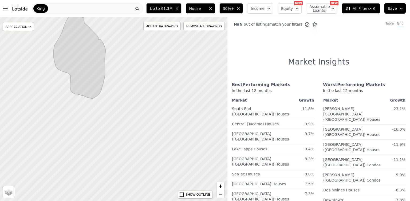
click at [253, 49] on div "NaN out of listings match your filters Table Grid Market Insights Best Performi…" at bounding box center [318, 117] width 183 height 201
click at [291, 57] on h1 "Market Insights" at bounding box center [318, 62] width 61 height 10
click at [296, 52] on div "NaN out of listings match your filters Table Grid Market Insights Best Performi…" at bounding box center [318, 117] width 183 height 201
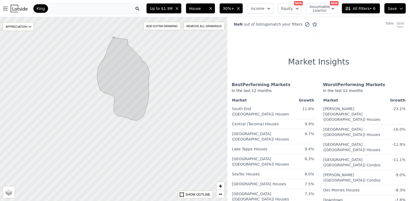
drag, startPoint x: 171, startPoint y: 77, endPoint x: 178, endPoint y: 88, distance: 12.7
click at [178, 88] on div at bounding box center [113, 109] width 273 height 221
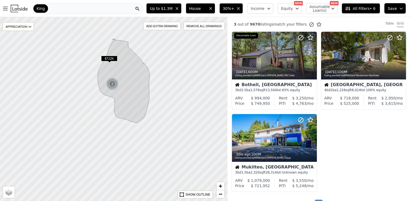
click at [105, 9] on div "King" at bounding box center [87, 8] width 111 height 11
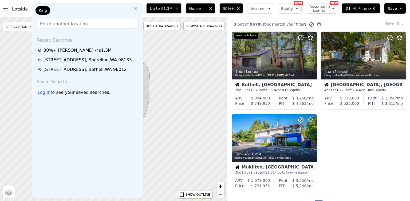
click at [111, 7] on div "King" at bounding box center [87, 11] width 106 height 11
click at [150, 14] on div "Up to $1.3M House 30%+ Income Equity NEW Assumable Loan(s) NEW All Filters • 6 …" at bounding box center [277, 8] width 266 height 17
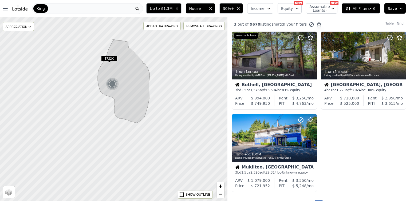
click at [374, 9] on span "All Filters • 6" at bounding box center [360, 8] width 30 height 5
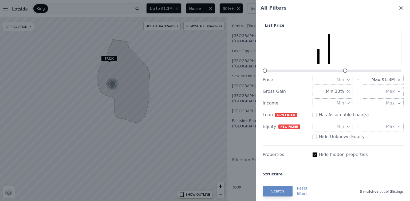
scroll to position [336, 0]
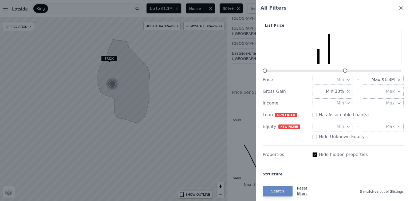
click at [301, 191] on button "Reset filters" at bounding box center [302, 191] width 11 height 11
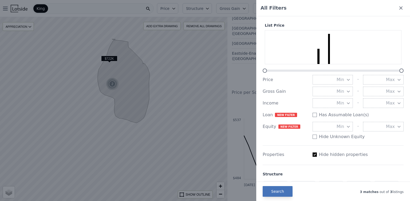
click at [280, 194] on button "Search" at bounding box center [278, 191] width 30 height 11
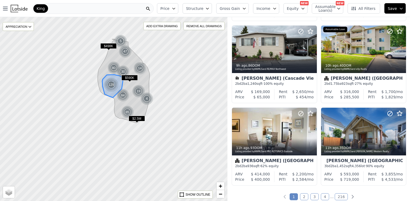
scroll to position [666, 0]
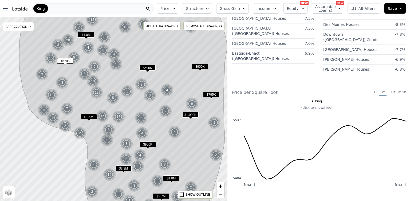
drag, startPoint x: 118, startPoint y: 60, endPoint x: 124, endPoint y: 74, distance: 14.6
click at [123, 71] on img at bounding box center [116, 64] width 13 height 13
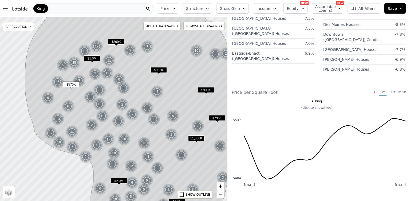
click at [368, 7] on span "All Filters" at bounding box center [363, 8] width 25 height 5
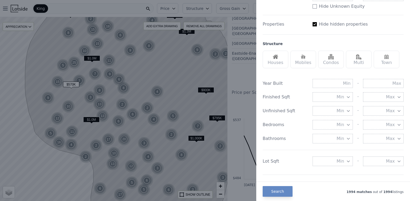
scroll to position [135, 0]
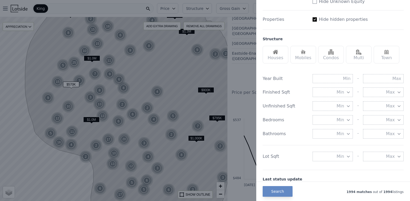
click at [276, 59] on div "Houses" at bounding box center [276, 55] width 26 height 18
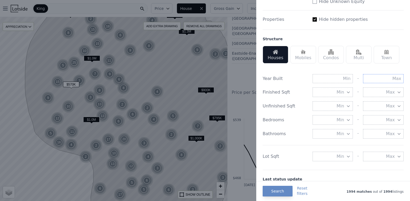
click at [391, 78] on input "text" at bounding box center [383, 78] width 41 height 9
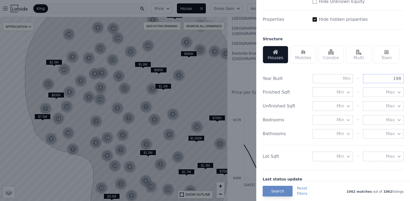
type input "198"
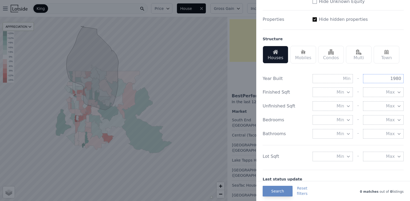
type input "1980"
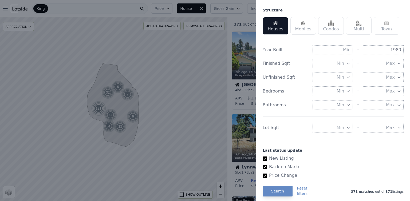
scroll to position [165, 0]
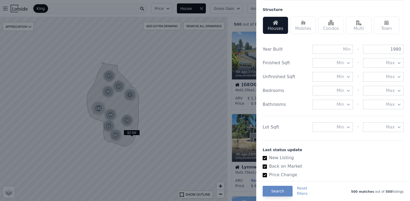
click at [380, 127] on button "Max" at bounding box center [383, 128] width 41 height 10
click at [349, 129] on icon "button" at bounding box center [348, 127] width 4 height 4
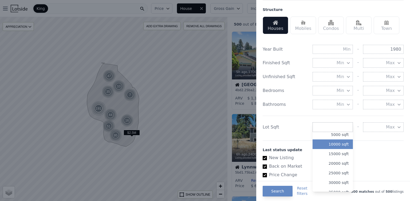
scroll to position [12, 0]
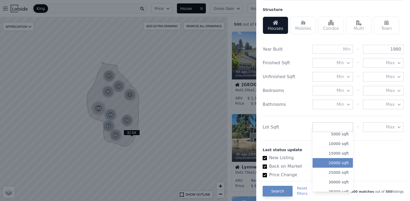
click at [337, 163] on button "20000 sqft" at bounding box center [333, 163] width 41 height 10
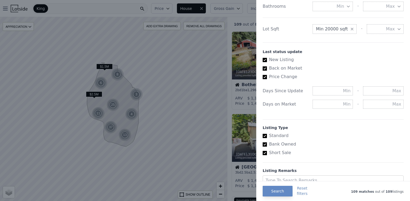
scroll to position [286, 0]
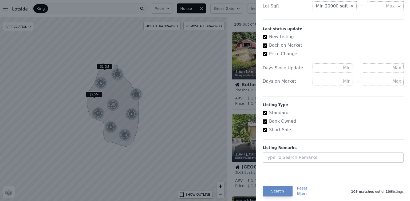
click at [231, 20] on div at bounding box center [205, 100] width 410 height 201
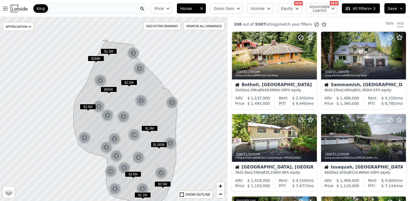
drag, startPoint x: 115, startPoint y: 106, endPoint x: 119, endPoint y: 139, distance: 32.6
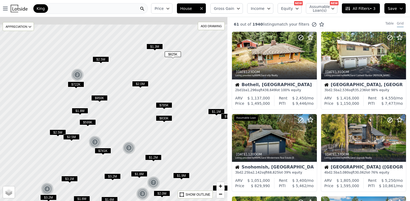
drag, startPoint x: 127, startPoint y: 96, endPoint x: 131, endPoint y: 128, distance: 32.0
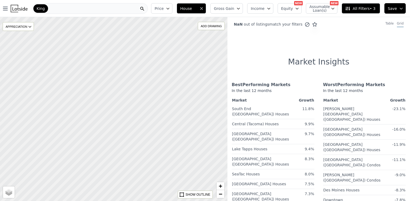
drag, startPoint x: 120, startPoint y: 112, endPoint x: 132, endPoint y: 117, distance: 12.5
click at [132, 117] on div at bounding box center [114, 109] width 273 height 221
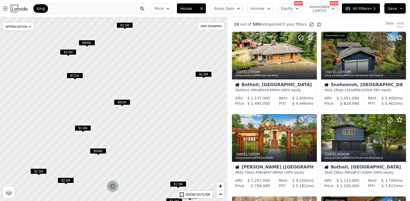
drag, startPoint x: 112, startPoint y: 108, endPoint x: 141, endPoint y: 116, distance: 30.7
click at [141, 116] on div at bounding box center [113, 109] width 273 height 221
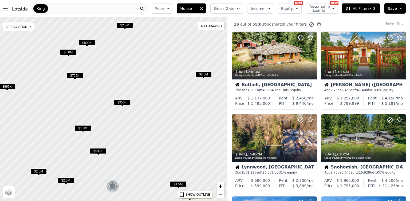
click at [124, 102] on span "$950K" at bounding box center [122, 103] width 16 height 6
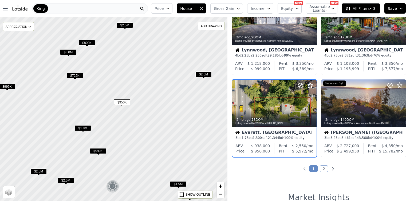
scroll to position [365, 0]
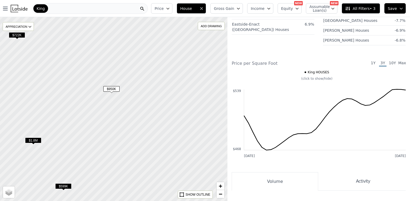
scroll to position [36, 0]
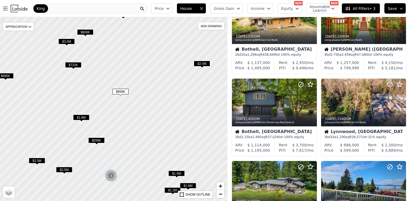
scroll to position [365, 0]
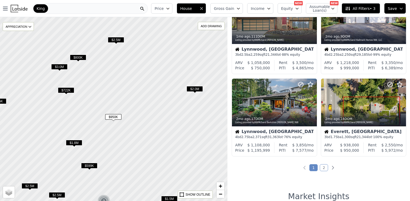
drag, startPoint x: 136, startPoint y: 88, endPoint x: 129, endPoint y: 112, distance: 25.3
click at [129, 112] on div at bounding box center [113, 109] width 273 height 221
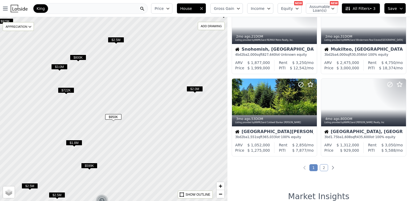
scroll to position [200, 0]
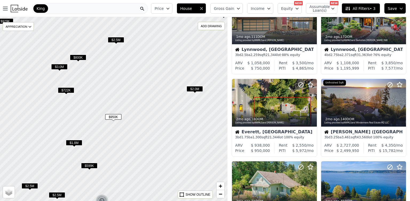
click at [62, 7] on div "King" at bounding box center [90, 8] width 116 height 11
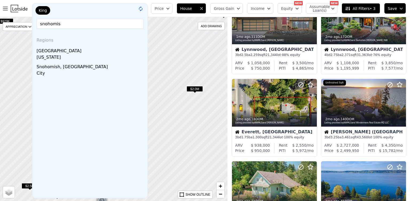
type input "snohomish"
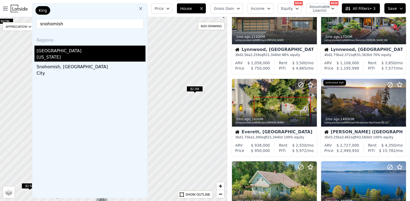
click at [56, 54] on div "[US_STATE]" at bounding box center [91, 57] width 109 height 7
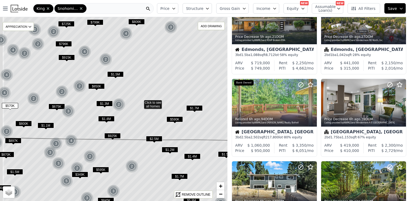
drag, startPoint x: 85, startPoint y: 79, endPoint x: 92, endPoint y: 80, distance: 6.7
click at [92, 80] on icon at bounding box center [140, 66] width 274 height 149
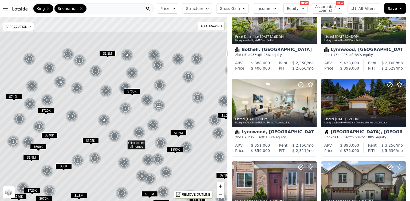
drag, startPoint x: 111, startPoint y: 49, endPoint x: 121, endPoint y: 92, distance: 44.0
click at [121, 92] on img at bounding box center [125, 88] width 13 height 13
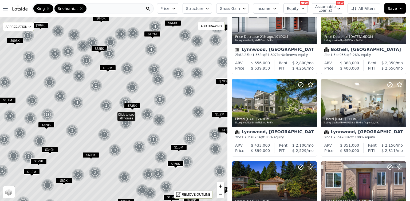
drag, startPoint x: 114, startPoint y: 85, endPoint x: 114, endPoint y: 132, distance: 47.0
click at [114, 132] on icon at bounding box center [114, 114] width 274 height 222
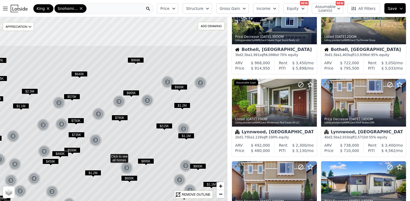
drag, startPoint x: 129, startPoint y: 82, endPoint x: 126, endPoint y: 120, distance: 38.3
click at [122, 131] on icon at bounding box center [107, 156] width 274 height 222
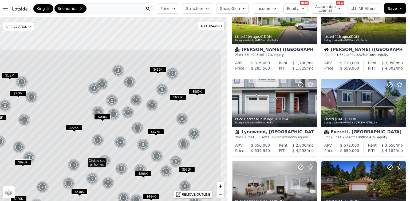
drag, startPoint x: 180, startPoint y: 60, endPoint x: 151, endPoint y: 112, distance: 59.3
click at [151, 112] on img at bounding box center [152, 105] width 13 height 13
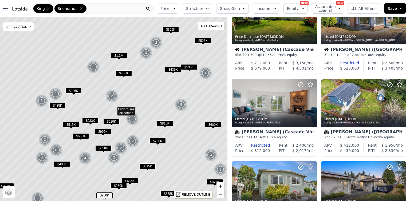
click at [167, 122] on span "$815K" at bounding box center [165, 124] width 16 height 6
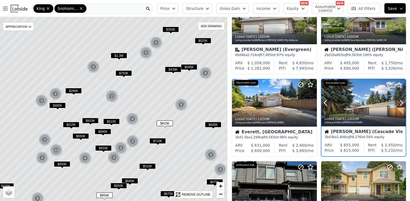
click at [359, 103] on div at bounding box center [363, 103] width 84 height 48
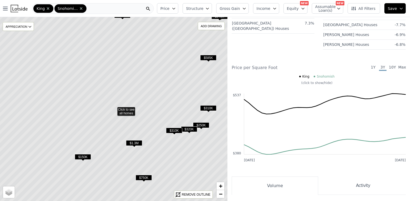
click at [176, 9] on icon "button" at bounding box center [174, 8] width 4 height 4
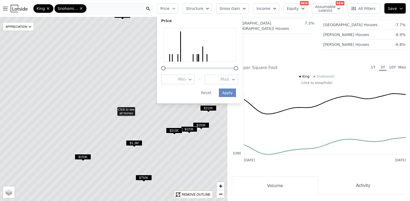
click at [227, 79] on span "Max" at bounding box center [224, 79] width 9 height 6
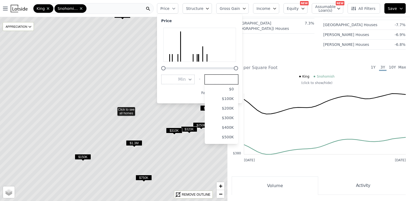
click at [230, 80] on input "number" at bounding box center [221, 80] width 33 height 10
type input "700000"
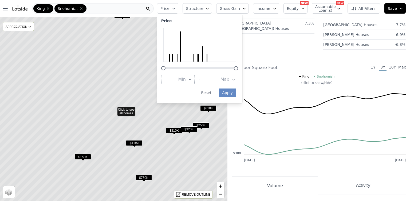
click at [228, 81] on span "Max" at bounding box center [224, 79] width 9 height 6
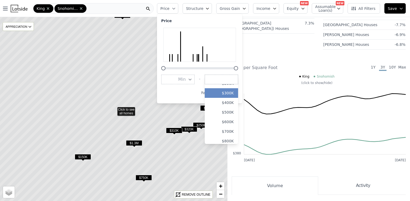
scroll to position [25, 0]
click at [232, 131] on button "$700K" at bounding box center [221, 131] width 33 height 10
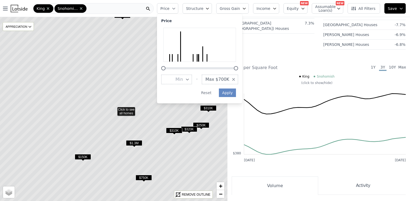
click at [232, 93] on icon "Jul 2022 Jul 2025 $380 $537" at bounding box center [319, 118] width 174 height 91
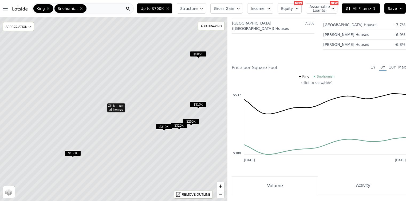
drag, startPoint x: 172, startPoint y: 106, endPoint x: 162, endPoint y: 102, distance: 10.8
click at [162, 102] on icon at bounding box center [104, 105] width 274 height 222
click at [194, 2] on div "Up to $700K Structure Gross Gain Income Equity NEW Assumable Loan(s) NEW All Fi…" at bounding box center [272, 8] width 275 height 17
click at [193, 11] on button "Structure" at bounding box center [191, 8] width 29 height 10
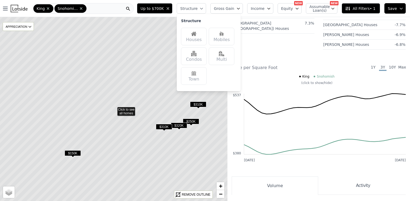
click at [196, 34] on img at bounding box center [193, 33] width 5 height 5
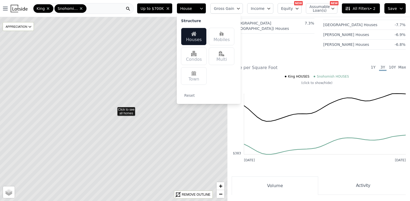
click at [166, 86] on icon at bounding box center [114, 109] width 274 height 222
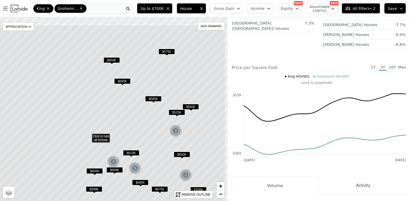
drag, startPoint x: 187, startPoint y: 56, endPoint x: 158, endPoint y: 83, distance: 39.7
click at [158, 83] on icon at bounding box center [88, 136] width 274 height 222
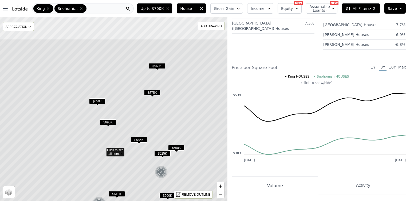
drag, startPoint x: 167, startPoint y: 66, endPoint x: 156, endPoint y: 107, distance: 42.6
click at [156, 107] on icon at bounding box center [103, 150] width 274 height 222
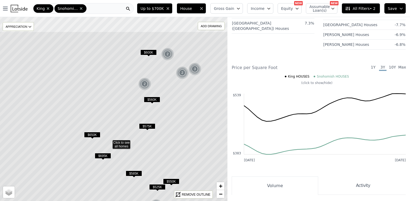
drag, startPoint x: 169, startPoint y: 93, endPoint x: 164, endPoint y: 123, distance: 29.8
click at [164, 123] on icon at bounding box center [109, 142] width 274 height 222
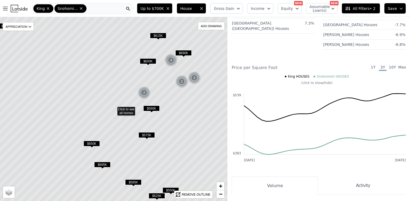
click at [153, 109] on span "$560K" at bounding box center [151, 109] width 16 height 6
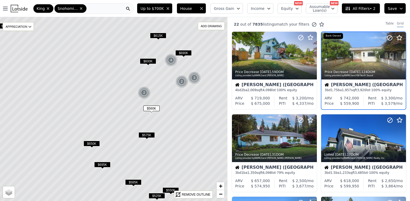
click at [354, 7] on span "All Filters • 2" at bounding box center [360, 8] width 30 height 5
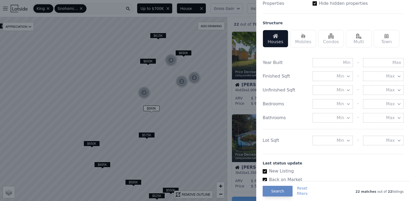
scroll to position [151, 0]
click at [337, 141] on span "Min" at bounding box center [340, 141] width 7 height 6
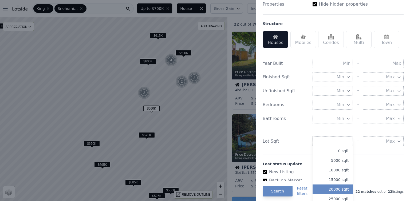
click at [335, 186] on button "20000 sqft" at bounding box center [333, 190] width 41 height 10
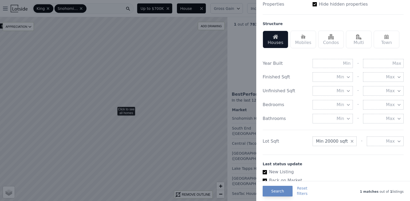
click at [328, 192] on div "1 matches out of 1 listings" at bounding box center [356, 191] width 96 height 5
click at [286, 192] on button "Search" at bounding box center [278, 191] width 30 height 11
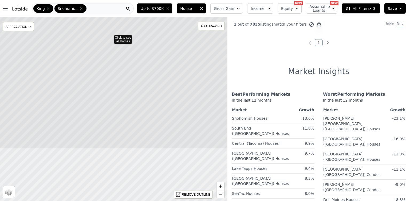
drag, startPoint x: 179, startPoint y: 145, endPoint x: 176, endPoint y: 70, distance: 75.3
click at [176, 70] on icon at bounding box center [111, 37] width 274 height 222
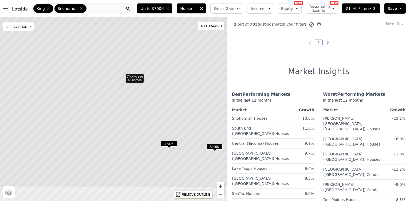
drag, startPoint x: 150, startPoint y: 122, endPoint x: 159, endPoint y: 83, distance: 40.3
click at [159, 83] on icon at bounding box center [122, 76] width 274 height 222
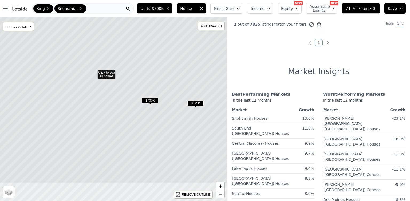
drag, startPoint x: 178, startPoint y: 114, endPoint x: 161, endPoint y: 81, distance: 36.3
click at [161, 81] on icon at bounding box center [94, 72] width 274 height 222
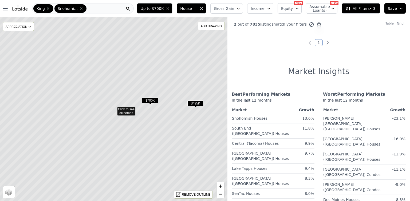
click at [128, 113] on icon at bounding box center [114, 109] width 274 height 222
click at [152, 101] on span "$700K" at bounding box center [150, 101] width 16 height 6
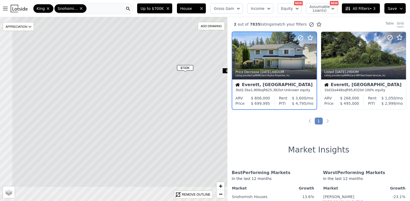
drag, startPoint x: 163, startPoint y: 111, endPoint x: 198, endPoint y: 78, distance: 47.8
click at [198, 78] on icon at bounding box center [149, 77] width 274 height 222
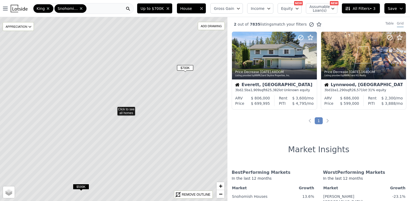
click at [129, 112] on icon at bounding box center [114, 109] width 274 height 222
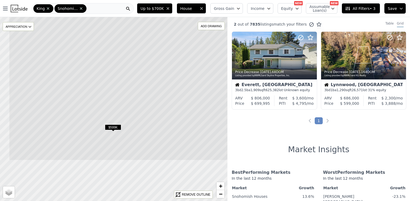
drag, startPoint x: 119, startPoint y: 136, endPoint x: 151, endPoint y: 75, distance: 69.6
click at [151, 75] on icon at bounding box center [146, 50] width 274 height 222
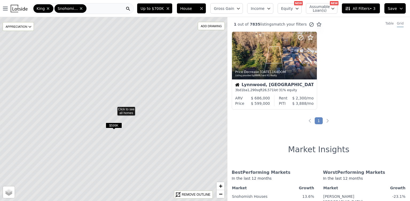
click at [113, 125] on span "$599K" at bounding box center [114, 126] width 16 height 6
click at [115, 126] on span "$599K" at bounding box center [114, 126] width 16 height 6
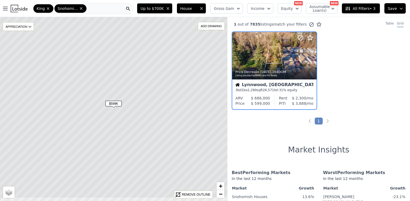
drag, startPoint x: 153, startPoint y: 105, endPoint x: 153, endPoint y: 83, distance: 22.2
click at [153, 83] on icon at bounding box center [114, 87] width 274 height 222
click at [283, 58] on div at bounding box center [300, 49] width 34 height 34
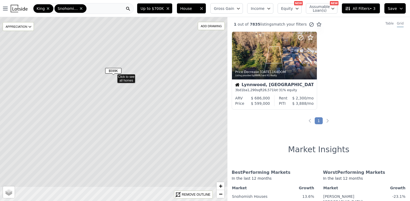
drag, startPoint x: 182, startPoint y: 137, endPoint x: 182, endPoint y: 89, distance: 48.3
click at [182, 89] on icon at bounding box center [114, 77] width 274 height 222
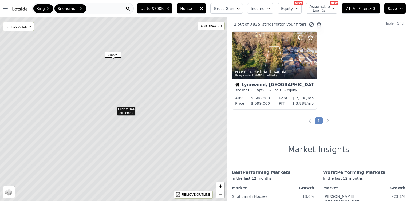
click at [124, 109] on icon at bounding box center [114, 109] width 274 height 222
click at [364, 9] on span "All Filters • 3" at bounding box center [360, 8] width 30 height 5
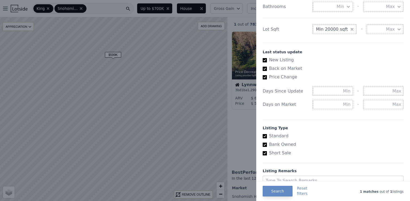
scroll to position [262, 0]
click at [336, 32] on span "Min 20000 sqft" at bounding box center [332, 30] width 32 height 6
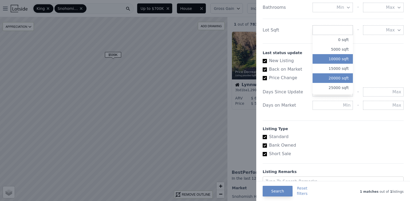
click at [339, 58] on button "10000 sqft" at bounding box center [333, 59] width 41 height 10
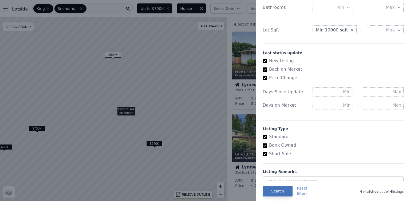
click at [277, 192] on button "Search" at bounding box center [278, 191] width 30 height 11
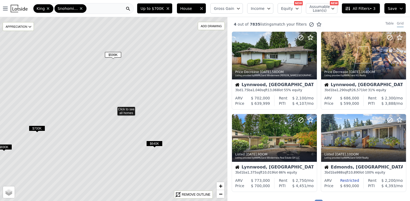
click at [130, 106] on icon at bounding box center [114, 109] width 274 height 222
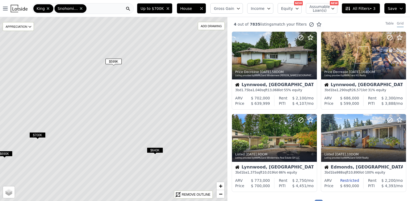
drag, startPoint x: 181, startPoint y: 96, endPoint x: 185, endPoint y: 110, distance: 15.4
click at [185, 111] on icon at bounding box center [114, 116] width 274 height 222
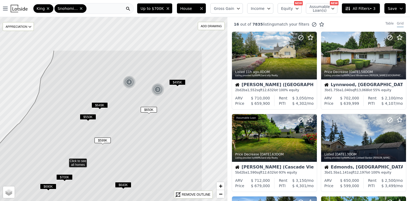
click at [134, 157] on icon at bounding box center [85, 144] width 235 height 189
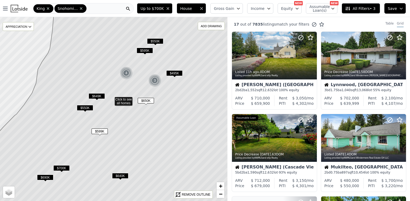
drag, startPoint x: 147, startPoint y: 120, endPoint x: 144, endPoint y: 110, distance: 10.2
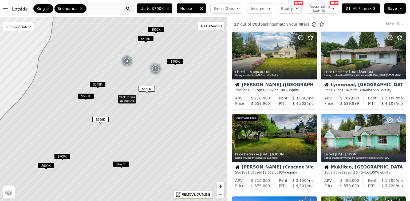
drag, startPoint x: 160, startPoint y: 119, endPoint x: 160, endPoint y: 111, distance: 8.6
click at [160, 111] on icon at bounding box center [115, 97] width 274 height 222
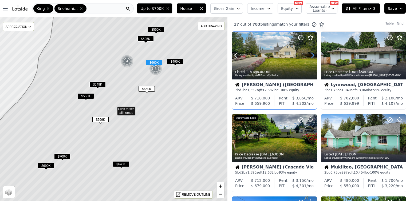
click at [312, 56] on icon at bounding box center [312, 55] width 9 height 9
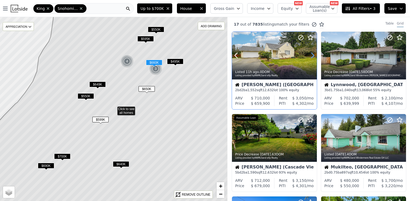
click at [312, 56] on icon at bounding box center [312, 55] width 9 height 9
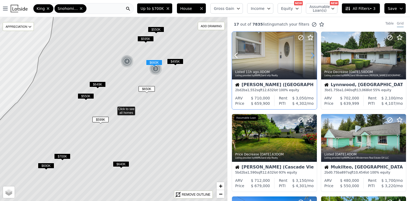
click at [312, 56] on icon at bounding box center [312, 55] width 9 height 9
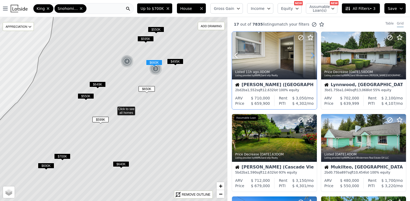
click at [312, 56] on icon at bounding box center [312, 55] width 9 height 9
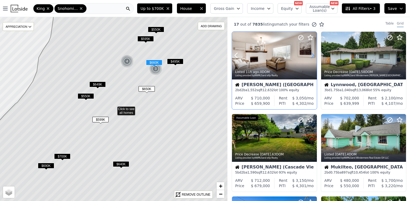
click at [312, 56] on icon at bounding box center [312, 55] width 9 height 9
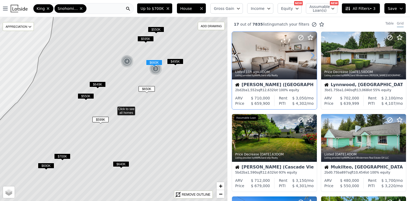
click at [312, 56] on icon at bounding box center [312, 55] width 9 height 9
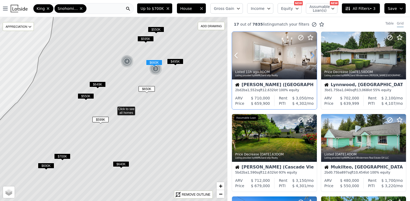
click at [312, 56] on icon at bounding box center [312, 55] width 9 height 9
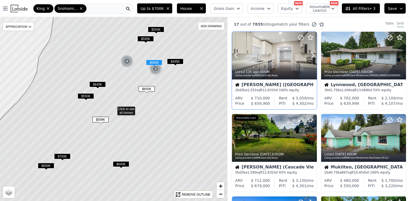
click at [290, 56] on div at bounding box center [300, 49] width 34 height 34
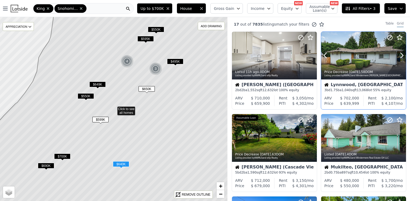
click at [403, 55] on icon at bounding box center [401, 55] width 9 height 9
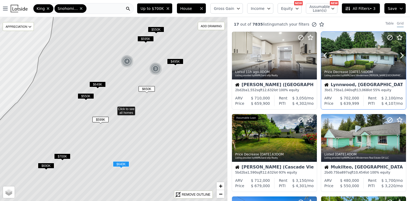
click at [403, 55] on icon at bounding box center [401, 55] width 9 height 9
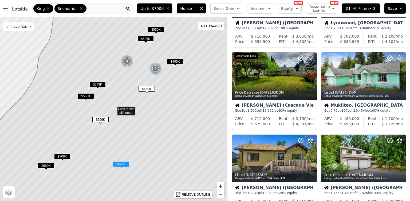
scroll to position [64, 0]
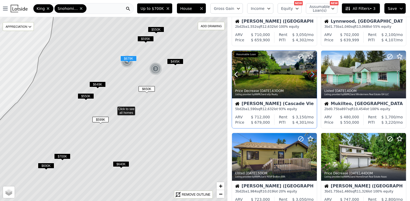
click at [312, 75] on icon at bounding box center [312, 74] width 9 height 9
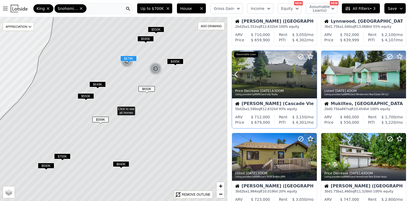
click at [312, 75] on icon at bounding box center [312, 74] width 9 height 9
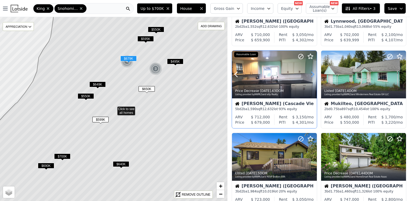
click at [312, 75] on icon at bounding box center [312, 74] width 9 height 9
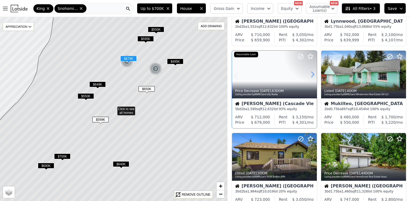
click at [312, 75] on icon at bounding box center [312, 74] width 9 height 9
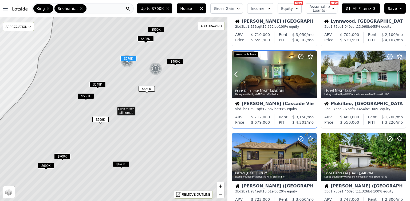
click at [312, 75] on icon at bounding box center [312, 74] width 9 height 9
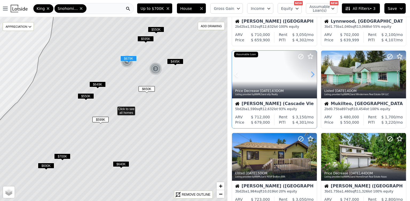
click at [312, 75] on icon at bounding box center [312, 74] width 9 height 9
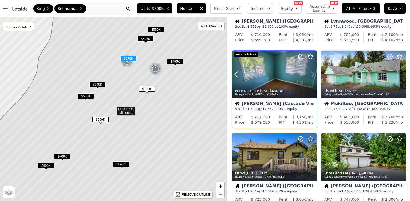
click at [312, 75] on icon at bounding box center [312, 74] width 9 height 9
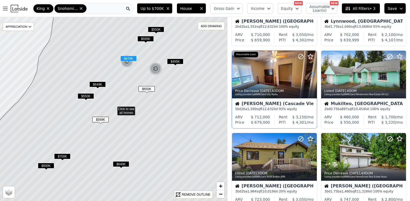
click at [312, 75] on icon at bounding box center [312, 74] width 9 height 9
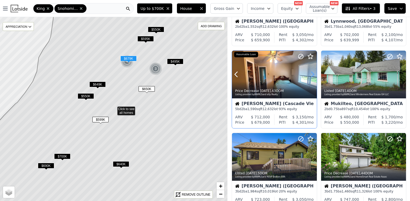
click at [312, 75] on icon at bounding box center [312, 74] width 9 height 9
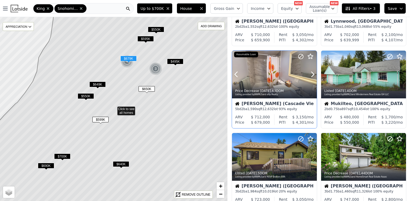
click at [290, 76] on div at bounding box center [300, 68] width 34 height 34
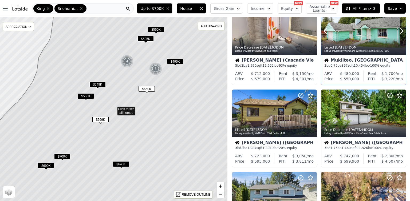
scroll to position [110, 0]
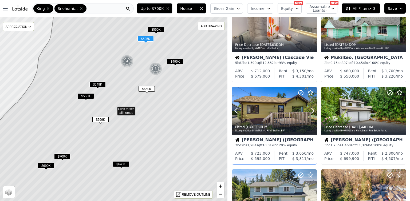
click at [284, 104] on div at bounding box center [300, 104] width 34 height 34
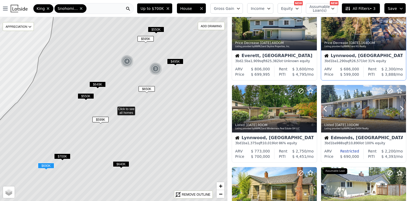
scroll to position [283, 0]
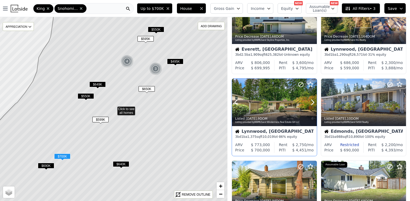
click at [281, 100] on div at bounding box center [274, 103] width 85 height 48
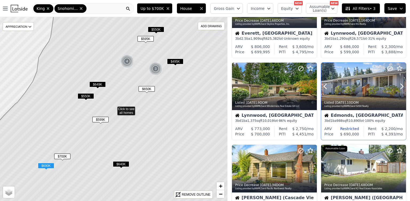
scroll to position [306, 0]
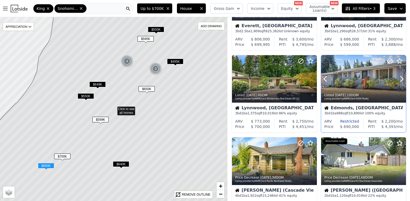
click at [354, 74] on div at bounding box center [363, 79] width 85 height 48
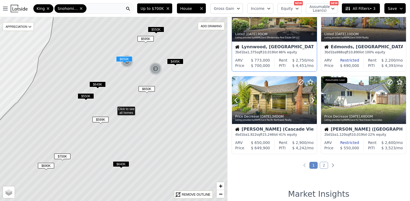
scroll to position [368, 0]
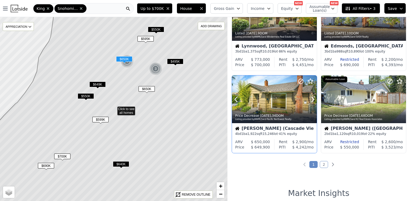
click at [276, 102] on div at bounding box center [274, 100] width 85 height 48
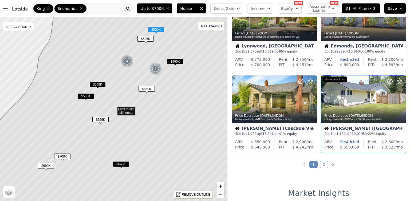
click at [361, 98] on div at bounding box center [363, 100] width 85 height 48
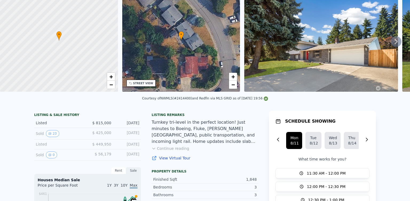
scroll to position [19, 0]
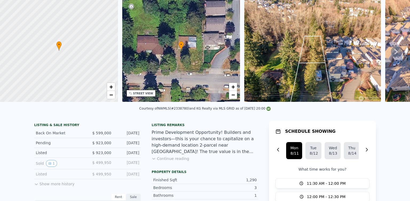
scroll to position [13, 0]
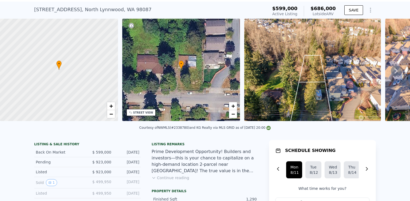
click at [219, 171] on div "Prime Development Opportunity! Builders and investors—this is your chance to ca…" at bounding box center [205, 162] width 107 height 26
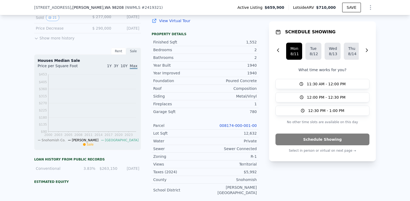
scroll to position [218, 0]
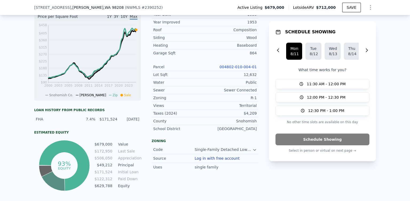
scroll to position [248, 0]
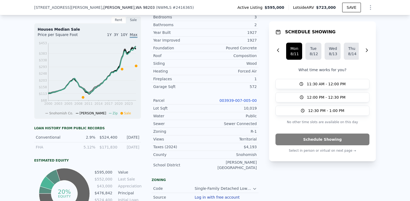
scroll to position [218, 0]
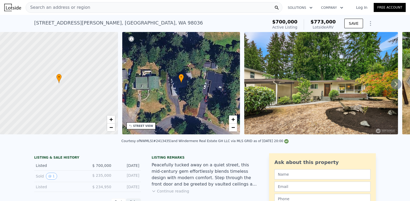
click at [104, 6] on div "Search an address or region" at bounding box center [154, 7] width 257 height 11
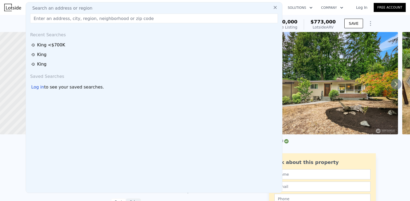
click at [94, 5] on div "Search an address or region" at bounding box center [154, 8] width 252 height 6
click at [87, 19] on input "text" at bounding box center [154, 19] width 248 height 10
paste input "2616 132nd St SE, Mill Creek, WA 98012"
type input "2616 132nd St SE, Mill Creek, WA 98012"
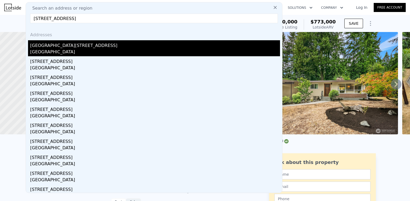
click at [55, 47] on div "2616 132nd St SE" at bounding box center [155, 44] width 250 height 9
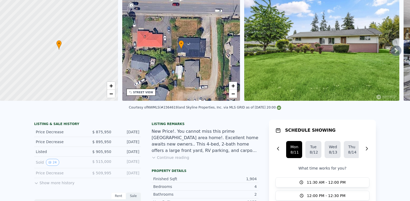
scroll to position [2, 0]
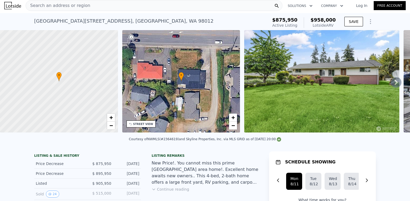
click at [210, 79] on div "• + −" at bounding box center [181, 81] width 118 height 103
click at [193, 73] on div "• + −" at bounding box center [181, 81] width 118 height 103
click at [396, 84] on icon at bounding box center [396, 82] width 11 height 11
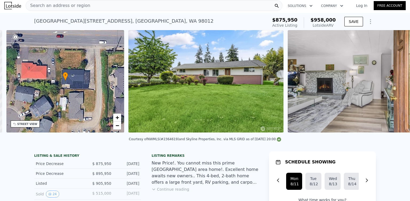
scroll to position [0, 124]
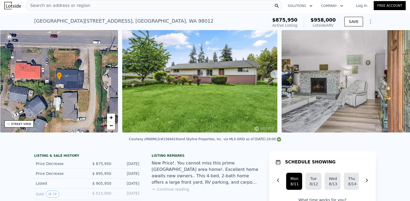
click at [396, 84] on img at bounding box center [359, 81] width 154 height 103
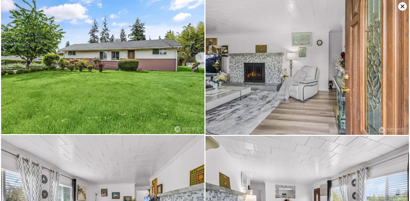
scroll to position [0, 0]
click at [401, 6] on icon at bounding box center [402, 6] width 9 height 9
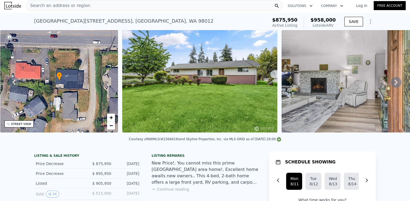
click at [245, 165] on div "New Price!. You cannot miss this prime Mill Creek area home!. Excellent home aw…" at bounding box center [205, 173] width 107 height 26
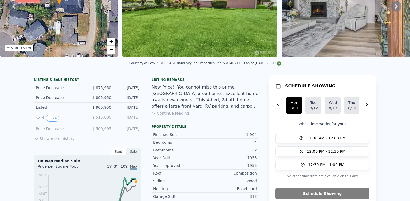
scroll to position [2, 0]
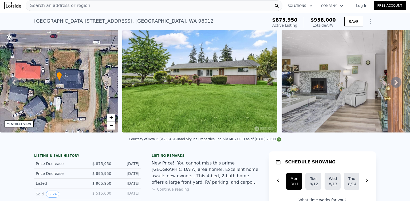
click at [84, 6] on span "Search an address or region" at bounding box center [58, 5] width 64 height 6
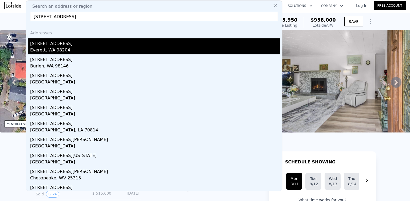
type input "11918 4th Ave W,"
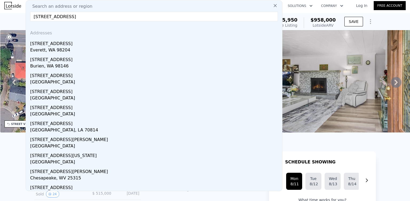
drag, startPoint x: 57, startPoint y: 45, endPoint x: 20, endPoint y: 115, distance: 78.3
click at [57, 45] on div "[STREET_ADDRESS]" at bounding box center [155, 42] width 250 height 9
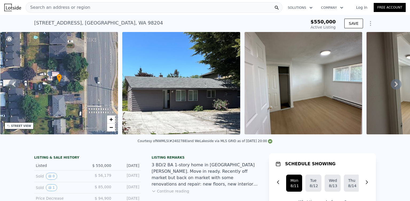
click at [190, 165] on div "3 BD/2 BA 1-story home in South Everett. Move in ready. Recently off market but…" at bounding box center [205, 175] width 107 height 26
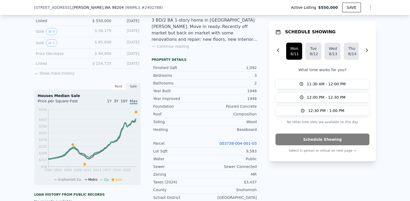
scroll to position [145, 0]
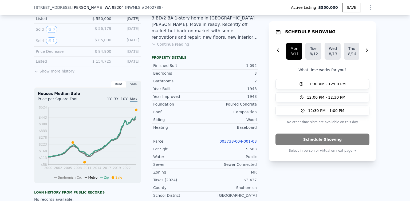
click at [262, 55] on div "LISTING & SALE HISTORY Listed $ 550,000 Jul 4, 2025 Sold 0 $ 56,179 Aug 25, 201…" at bounding box center [205, 138] width 342 height 264
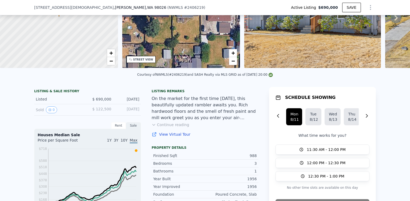
scroll to position [180, 0]
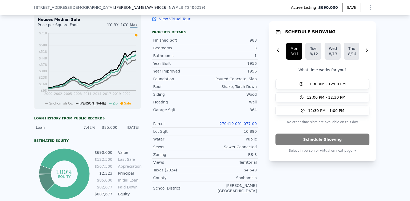
click at [263, 113] on div "LISTING & SALE HISTORY Listed $ 690,000 Jul 31, 2025 Sold 0 $ 122,500 Nov 27, 1…" at bounding box center [205, 85] width 342 height 229
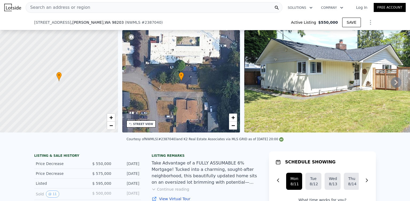
scroll to position [42, 0]
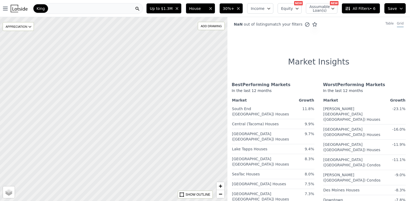
click at [86, 9] on div "King" at bounding box center [87, 8] width 111 height 11
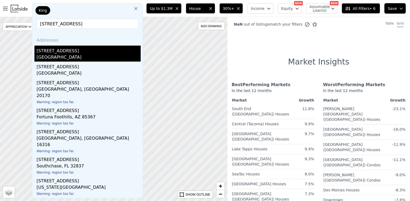
type input "[STREET_ADDRESS]"
click at [65, 51] on div "[STREET_ADDRESS]" at bounding box center [89, 50] width 104 height 9
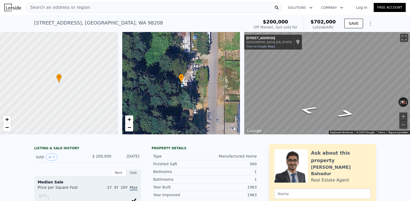
click at [84, 11] on div "Search an address or region" at bounding box center [58, 7] width 64 height 10
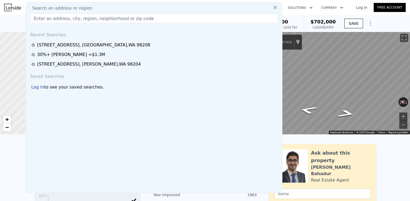
type input "[STREET_ADDRESS][PERSON_NAME]"
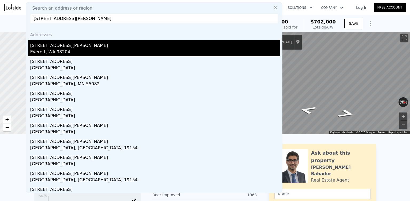
click at [61, 46] on div "[STREET_ADDRESS][PERSON_NAME]" at bounding box center [155, 44] width 250 height 9
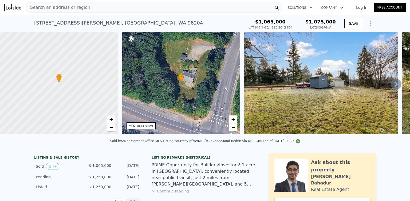
click at [76, 7] on span "Search an address or region" at bounding box center [58, 7] width 64 height 6
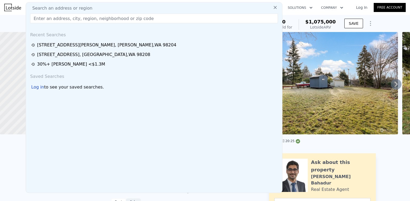
type input "[STREET_ADDRESS]"
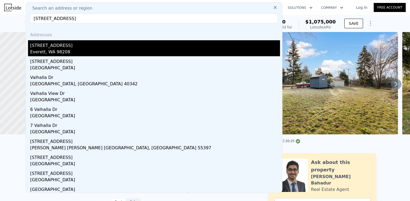
click at [65, 51] on div "Everett, WA 98208" at bounding box center [155, 52] width 250 height 7
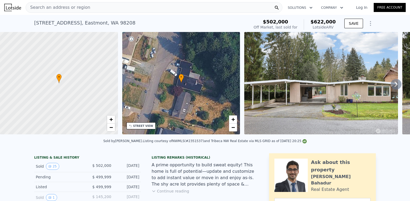
click at [96, 8] on div "Search an address or region" at bounding box center [154, 7] width 257 height 11
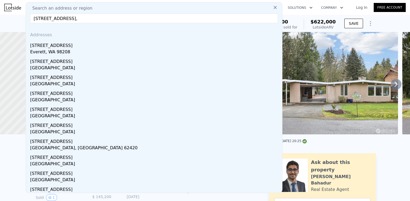
click at [63, 52] on div "Everett, WA 98208" at bounding box center [155, 52] width 250 height 7
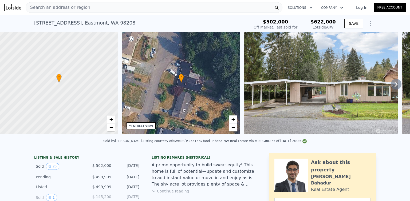
type input "3"
type input "5"
type input "1.5"
type input "2.5"
type input "1248"
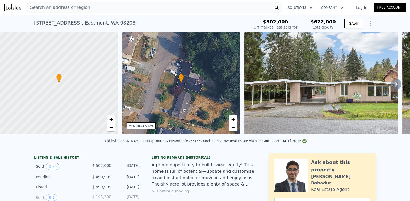
type input "2129"
type input "7840"
type input "12197"
checkbox input "false"
type input "$ 710,000"
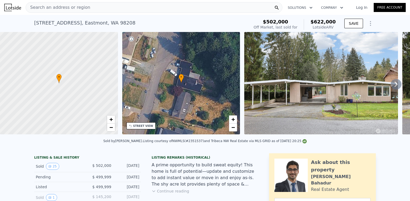
type input "6"
type input "-$ 51,106"
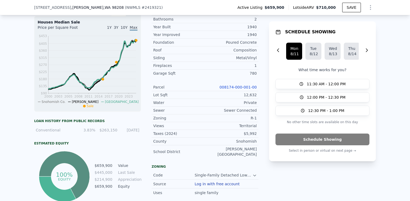
scroll to position [219, 0]
